Goal: Transaction & Acquisition: Purchase product/service

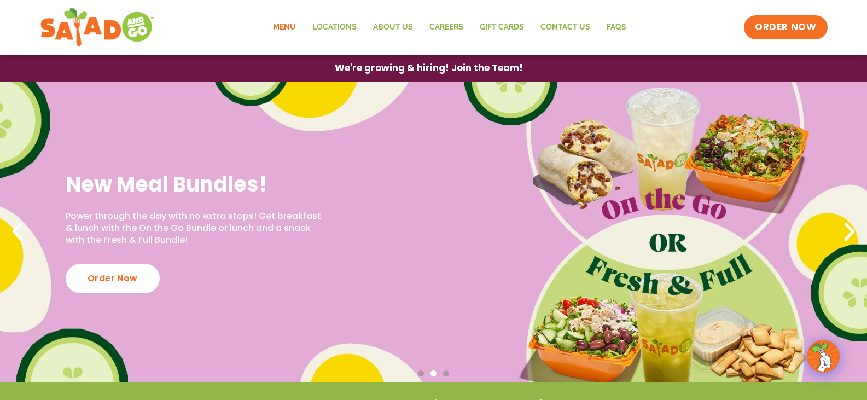
click at [286, 29] on link "Menu" at bounding box center [284, 27] width 39 height 25
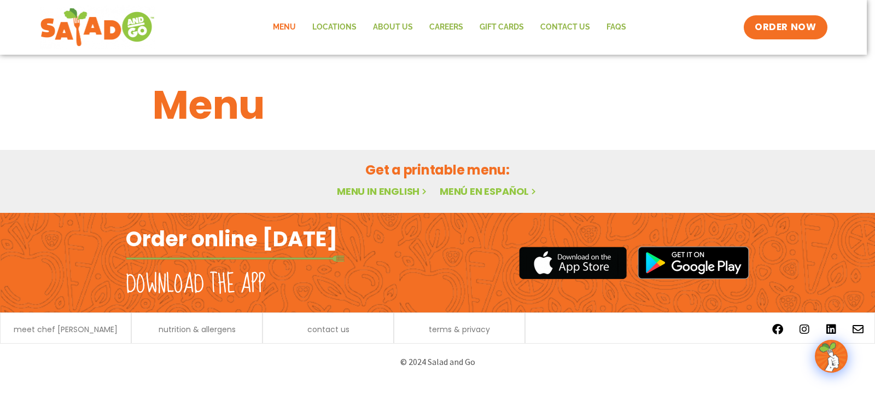
click at [375, 191] on link "Menu in English" at bounding box center [383, 191] width 92 height 14
click at [782, 23] on span "ORDER NOW" at bounding box center [786, 27] width 68 height 14
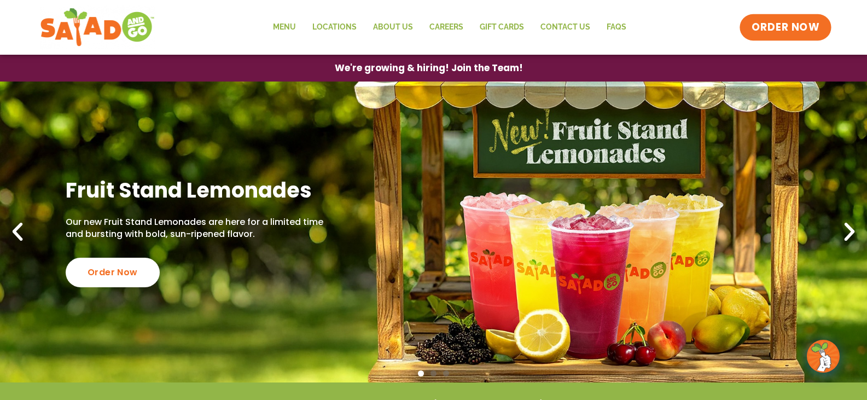
click at [760, 30] on span "ORDER NOW" at bounding box center [786, 27] width 68 height 14
